Goal: Information Seeking & Learning: Learn about a topic

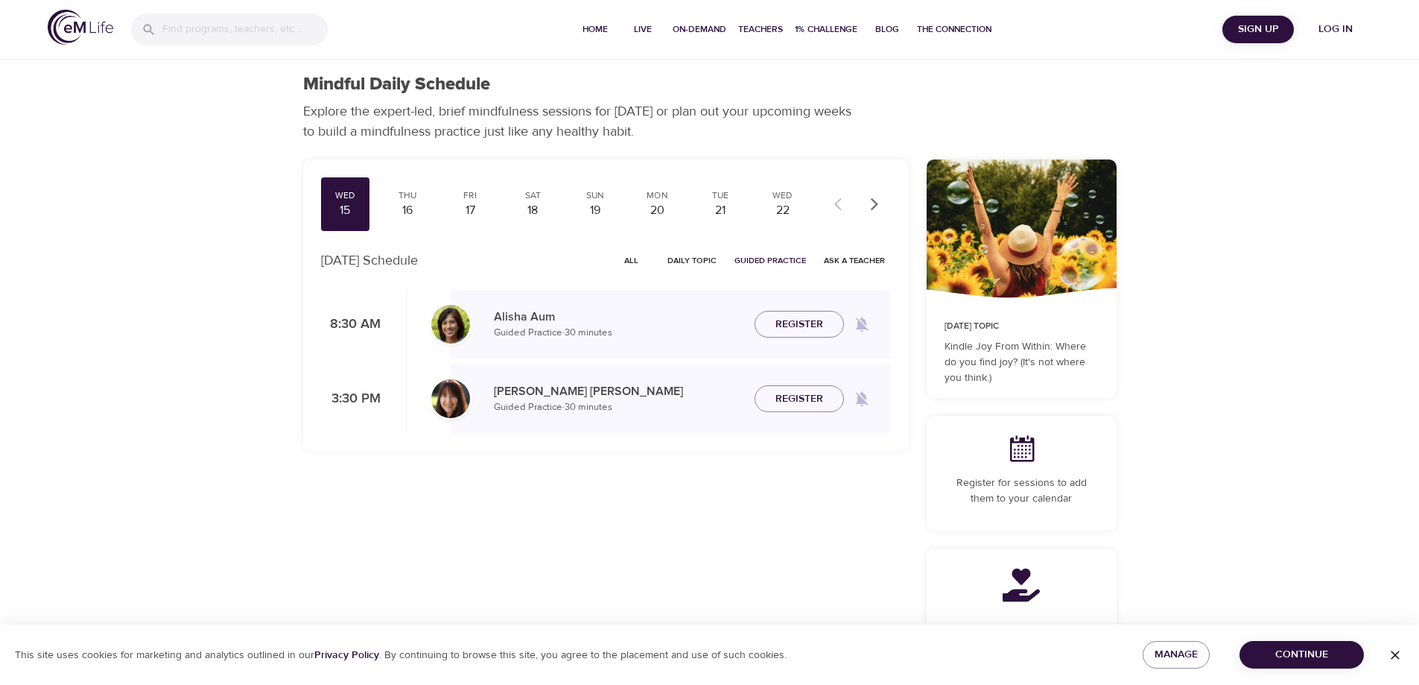
click at [1329, 24] on span "Log in" at bounding box center [1336, 29] width 60 height 19
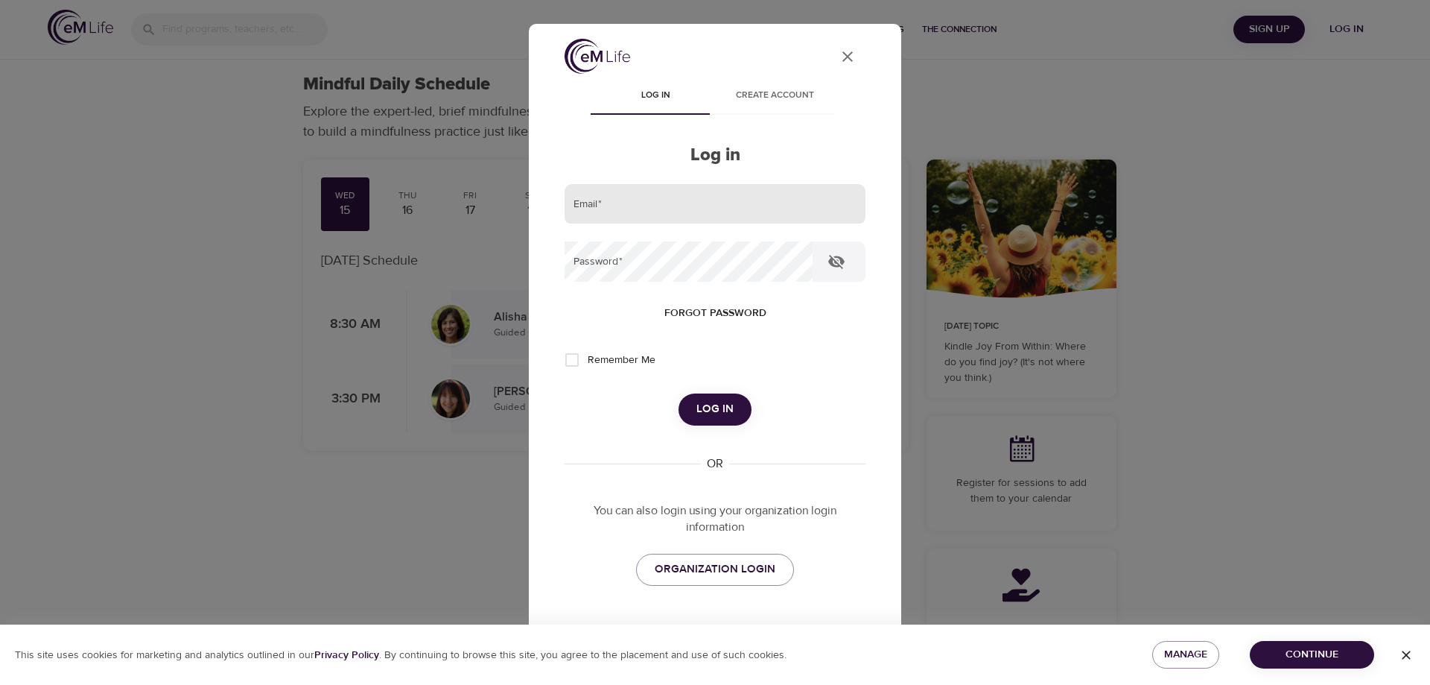
drag, startPoint x: 709, startPoint y: 206, endPoint x: 709, endPoint y: 223, distance: 17.1
click at [709, 206] on input "email" at bounding box center [715, 204] width 301 height 40
type input "ltolomeo@montcopa.org"
click at [679, 393] on button "Log in" at bounding box center [715, 408] width 73 height 31
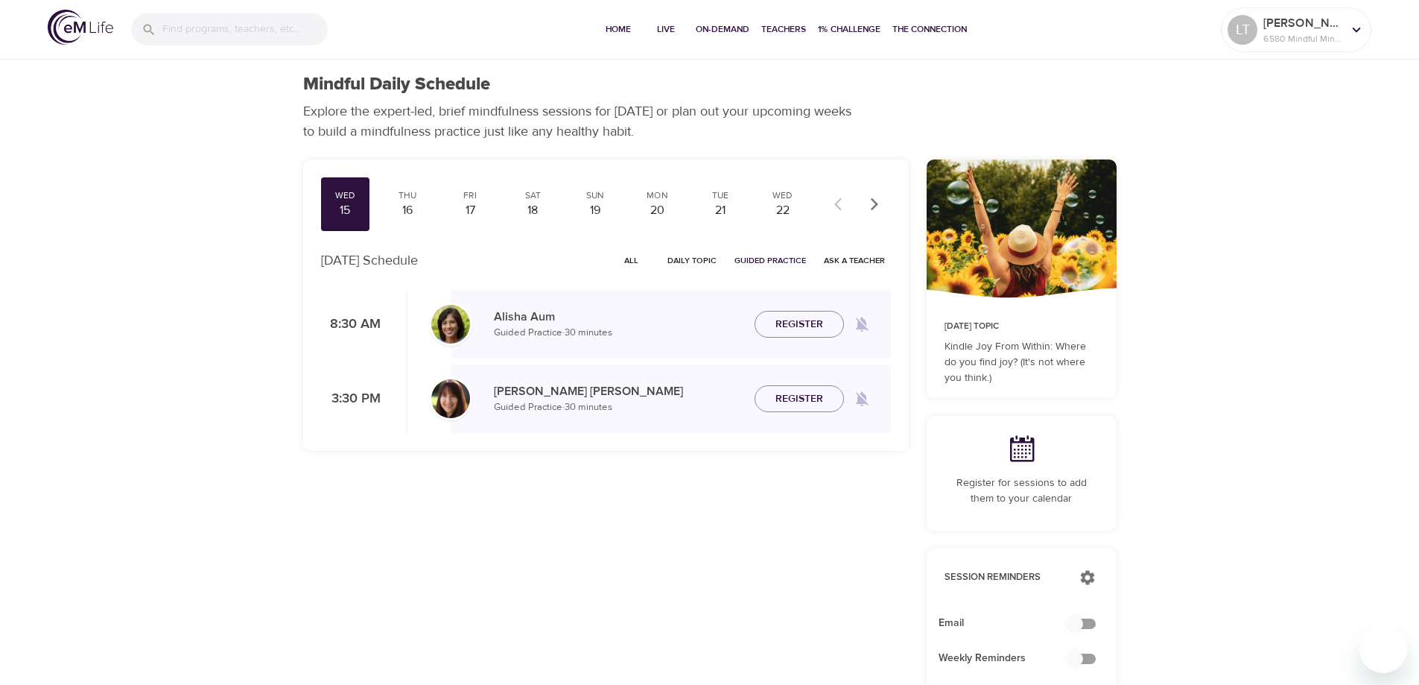
checkbox input "true"
click at [633, 260] on span "All" at bounding box center [632, 260] width 36 height 14
click at [641, 263] on span "All" at bounding box center [632, 260] width 36 height 14
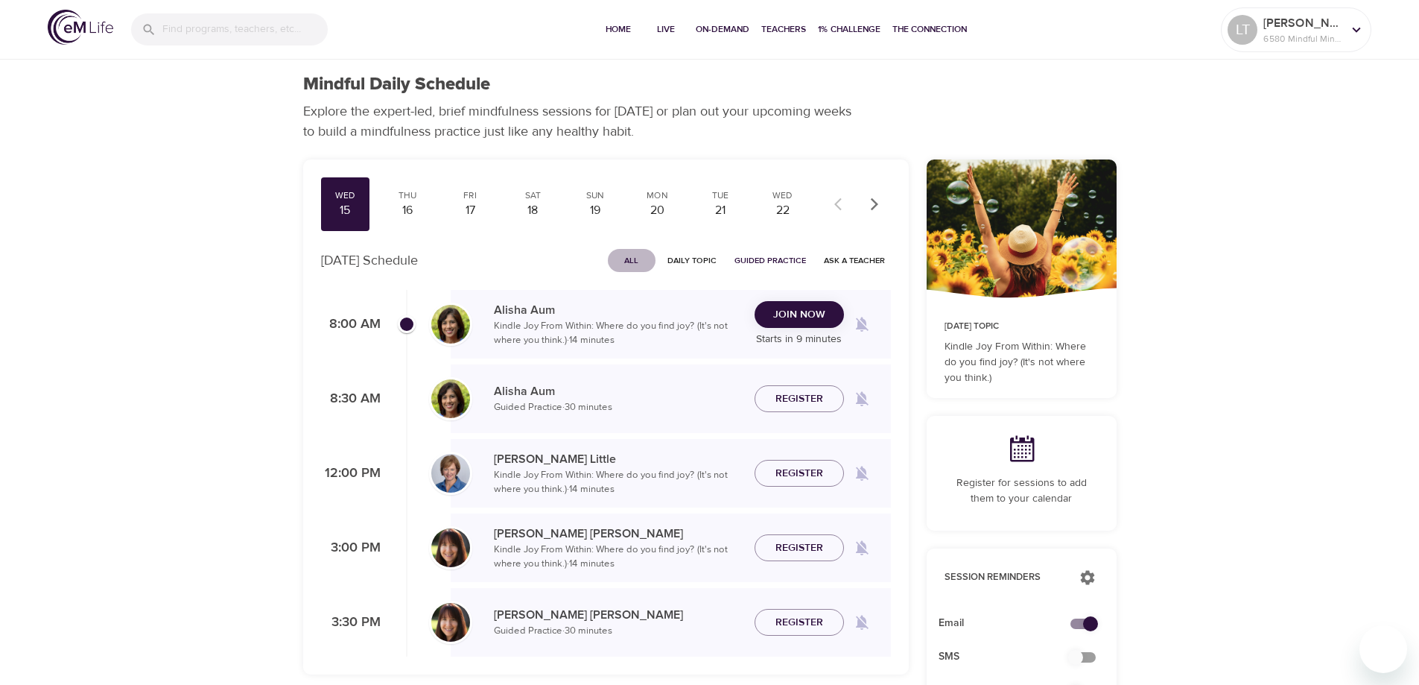
click at [628, 263] on span "All" at bounding box center [632, 260] width 36 height 14
click at [643, 261] on span "All" at bounding box center [632, 260] width 36 height 14
click at [637, 258] on span "All" at bounding box center [632, 260] width 36 height 14
click at [805, 330] on span "Join Now" at bounding box center [799, 324] width 52 height 19
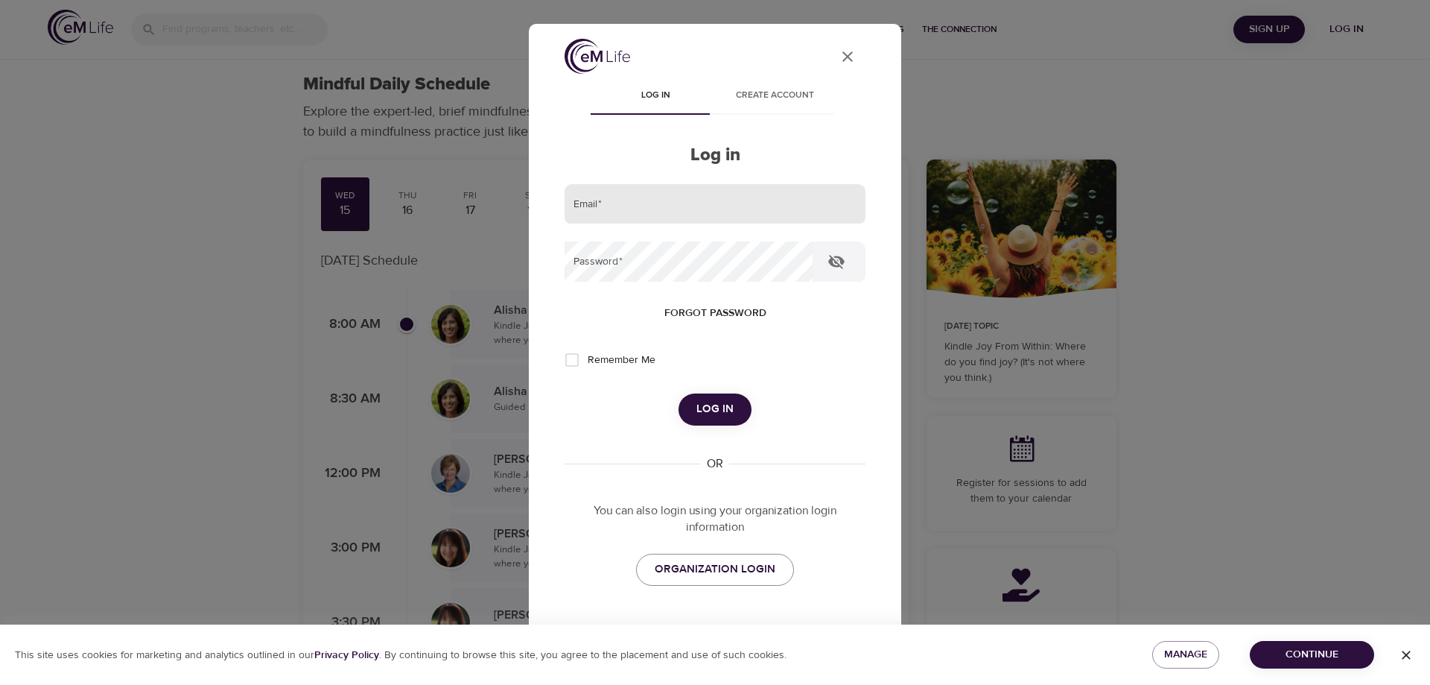
click at [577, 203] on input "email" at bounding box center [715, 204] width 301 height 40
type input "[EMAIL_ADDRESS][DOMAIN_NAME]"
click at [679, 393] on button "Log in" at bounding box center [715, 408] width 73 height 31
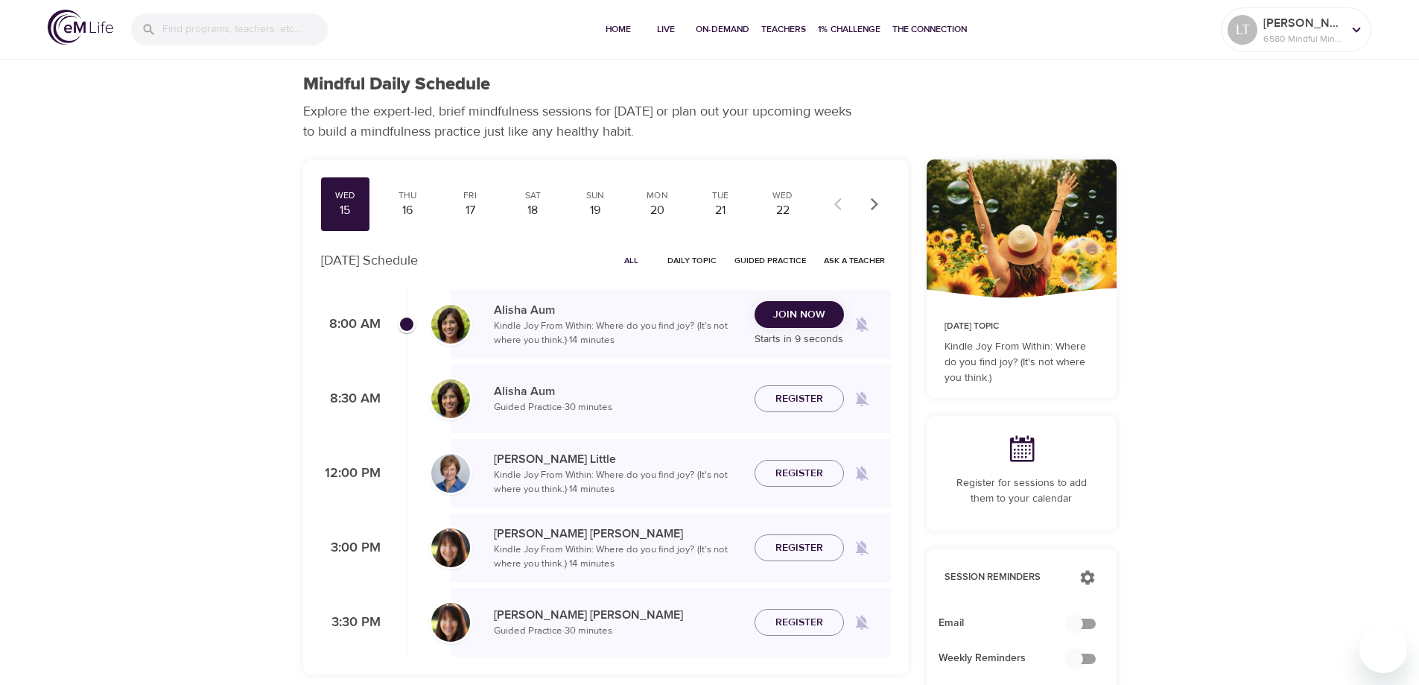
checkbox input "true"
click at [631, 257] on span "All" at bounding box center [632, 260] width 36 height 14
click at [781, 322] on span "Join Now" at bounding box center [799, 324] width 52 height 19
